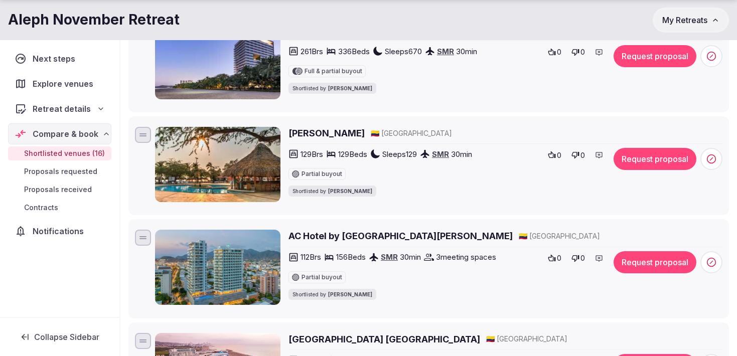
scroll to position [370, 0]
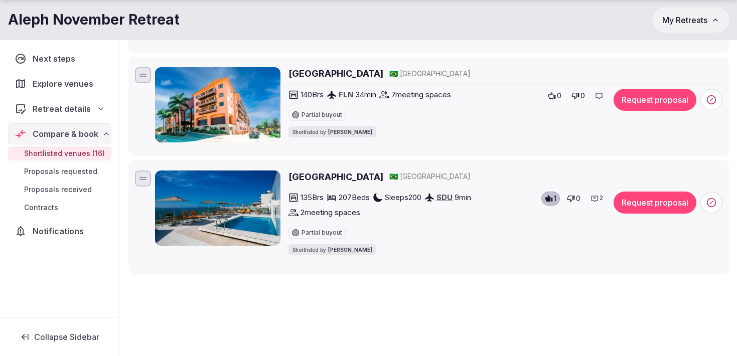
scroll to position [1596, 0]
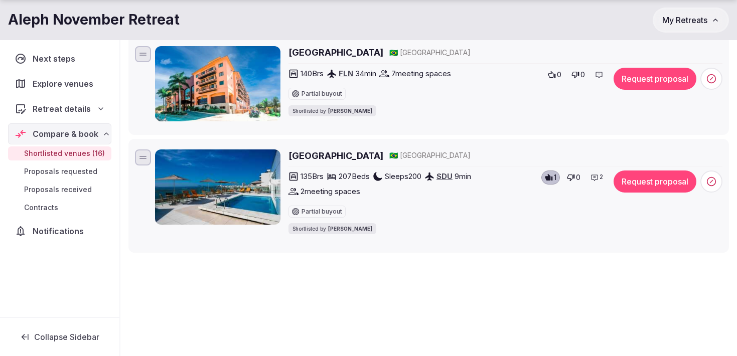
click at [338, 51] on h2 "[GEOGRAPHIC_DATA]" at bounding box center [335, 52] width 95 height 13
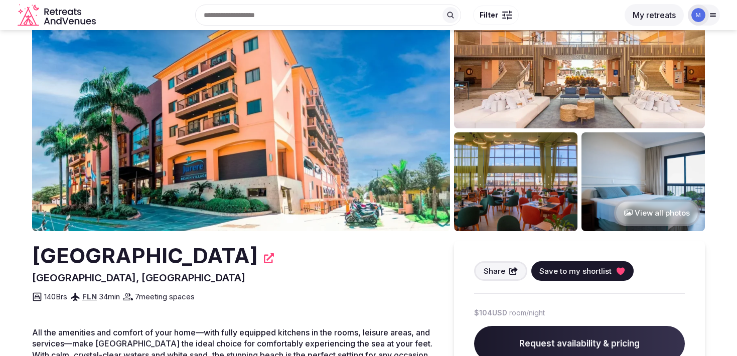
scroll to position [82, 0]
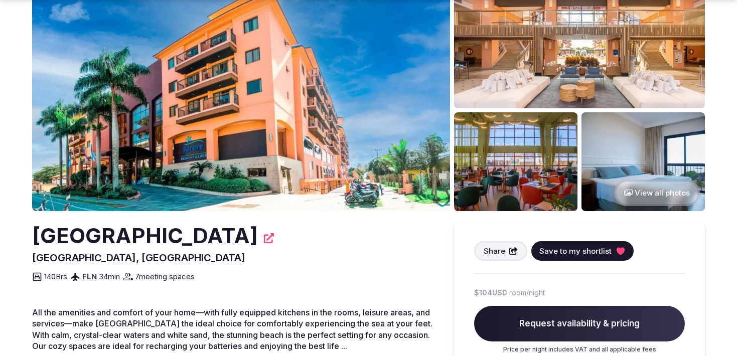
click at [487, 188] on img at bounding box center [515, 161] width 123 height 99
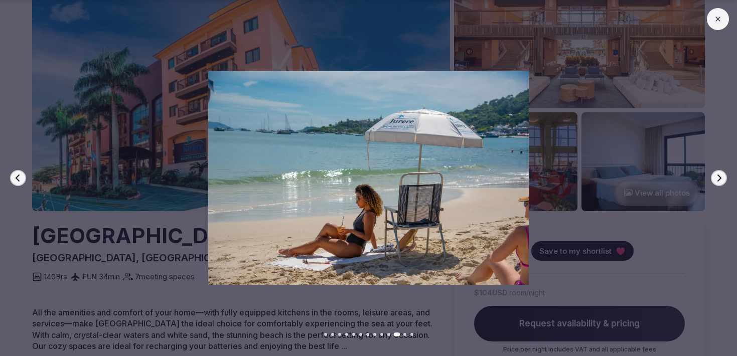
click at [718, 24] on button at bounding box center [718, 19] width 22 height 22
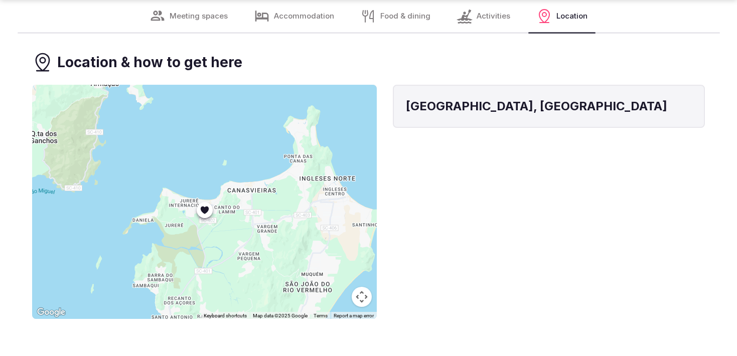
scroll to position [2385, 0]
